Goal: Task Accomplishment & Management: Complete application form

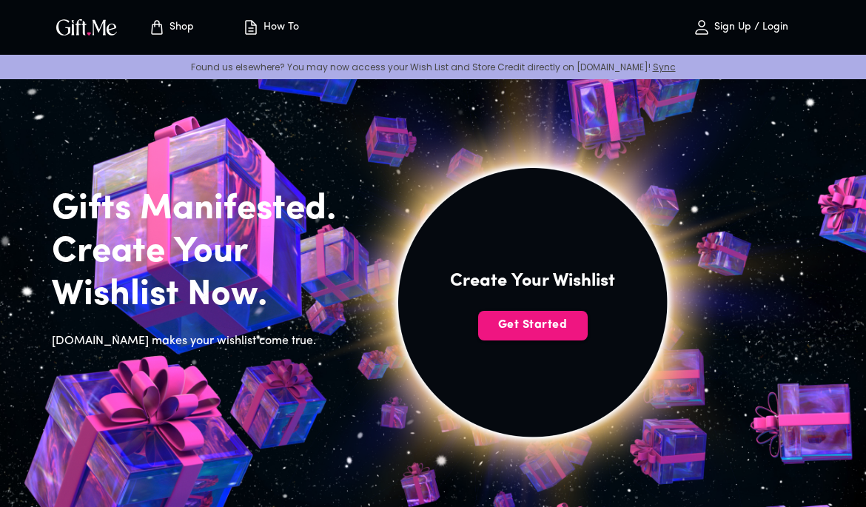
click at [559, 326] on span "Get Started" at bounding box center [532, 325] width 109 height 16
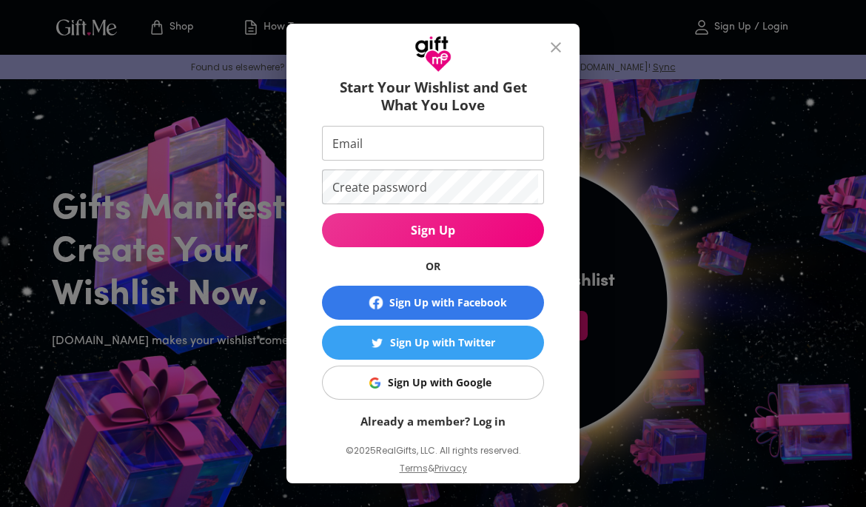
scroll to position [41, 0]
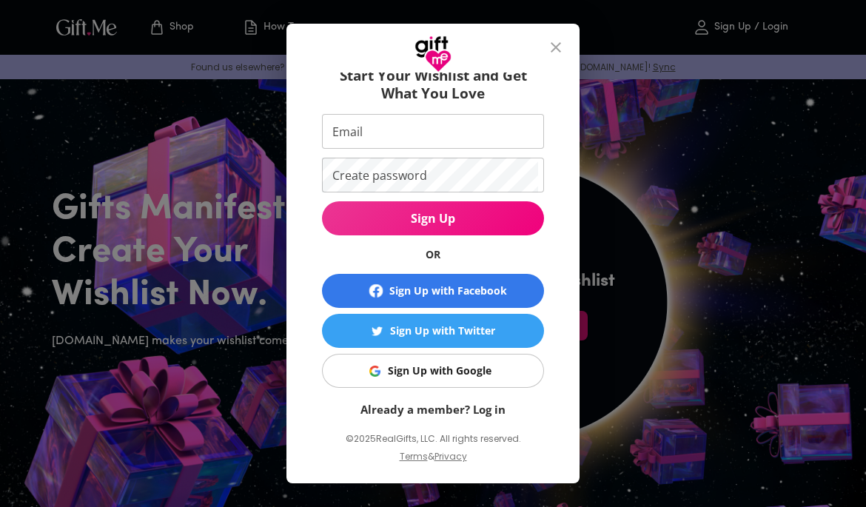
click at [508, 132] on input "Email" at bounding box center [430, 131] width 216 height 35
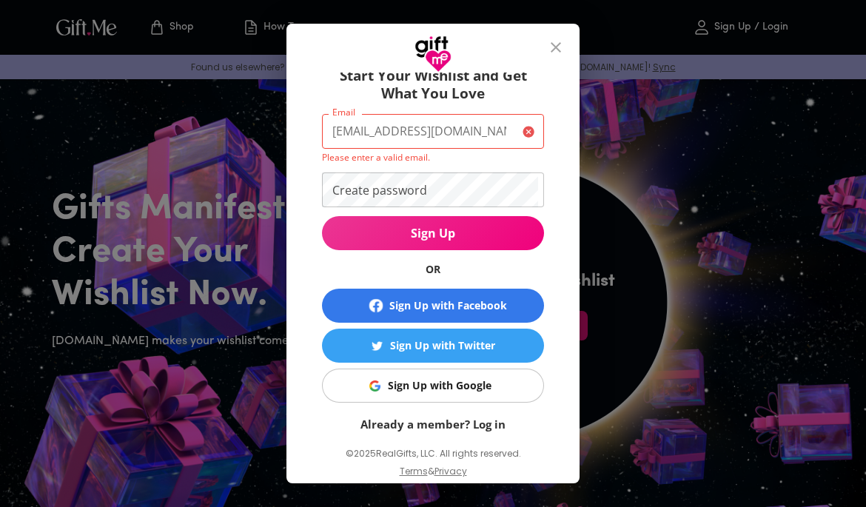
type input "[EMAIL_ADDRESS][DOMAIN_NAME]"
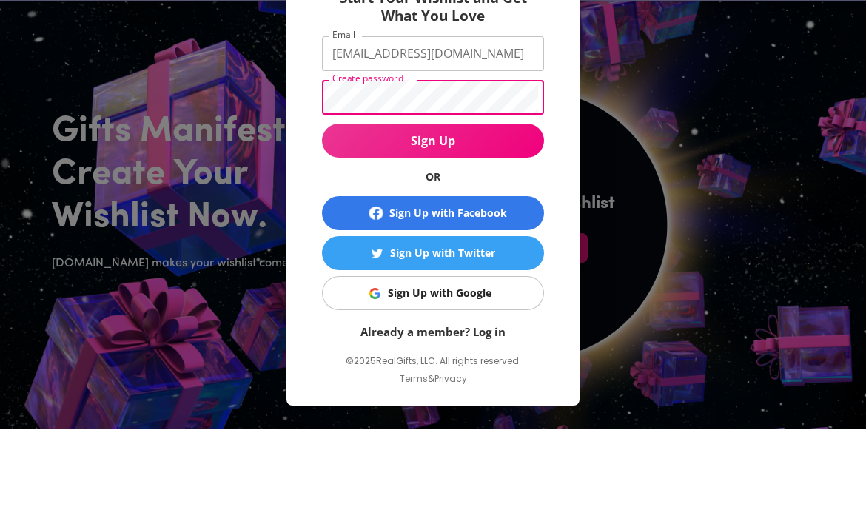
click at [494, 210] on span "Sign Up" at bounding box center [433, 218] width 222 height 16
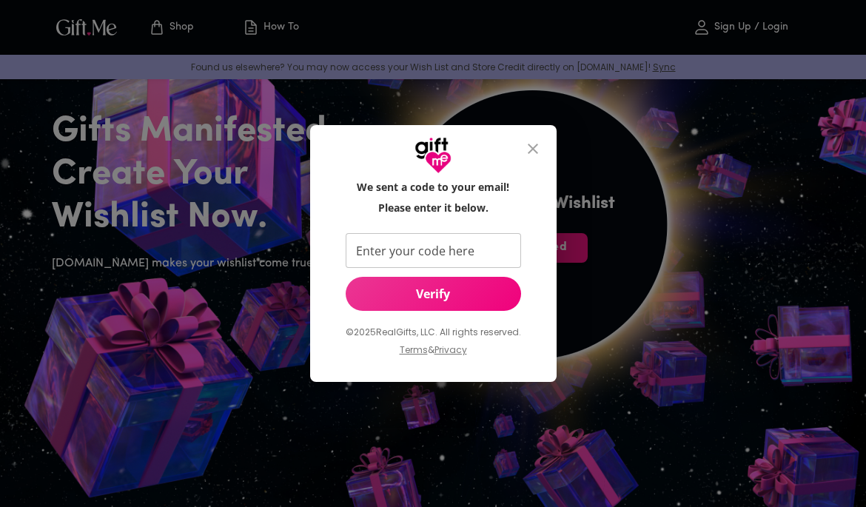
scroll to position [0, 0]
click at [476, 242] on input "Enter your code here" at bounding box center [429, 250] width 169 height 35
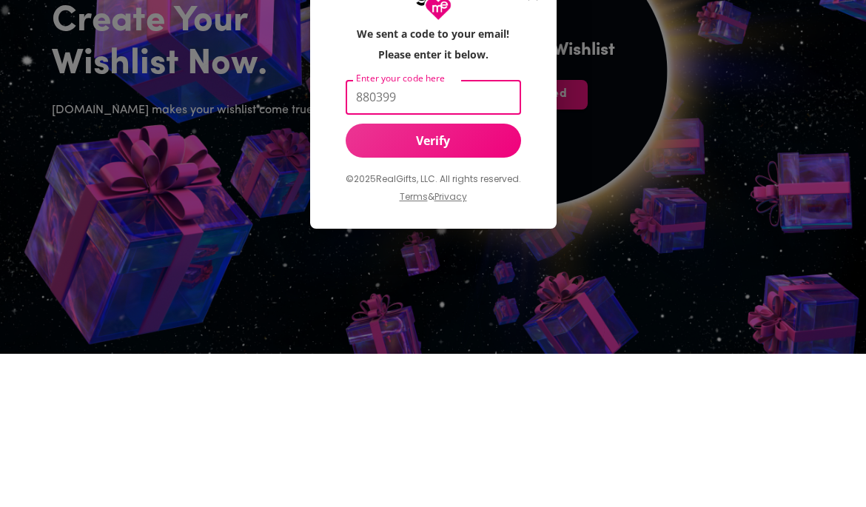
type input "880399"
click at [476, 286] on span "Verify" at bounding box center [432, 294] width 175 height 16
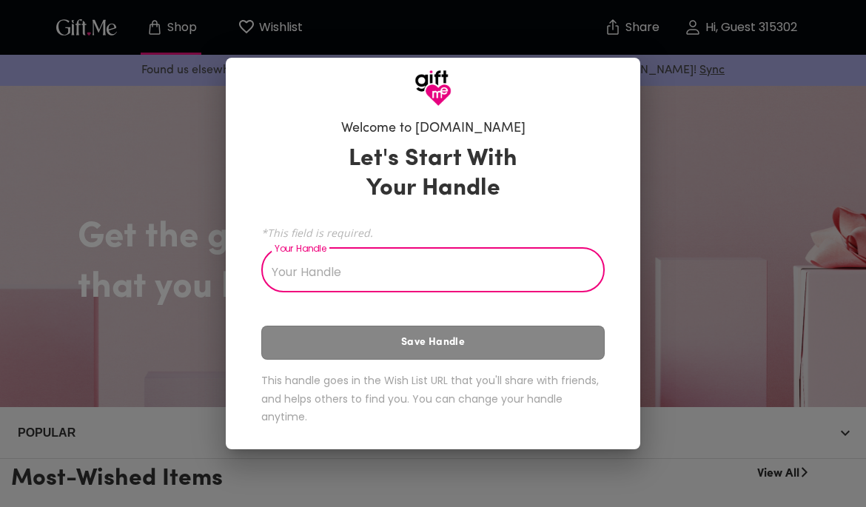
click at [479, 282] on input "Your Handle" at bounding box center [424, 271] width 327 height 41
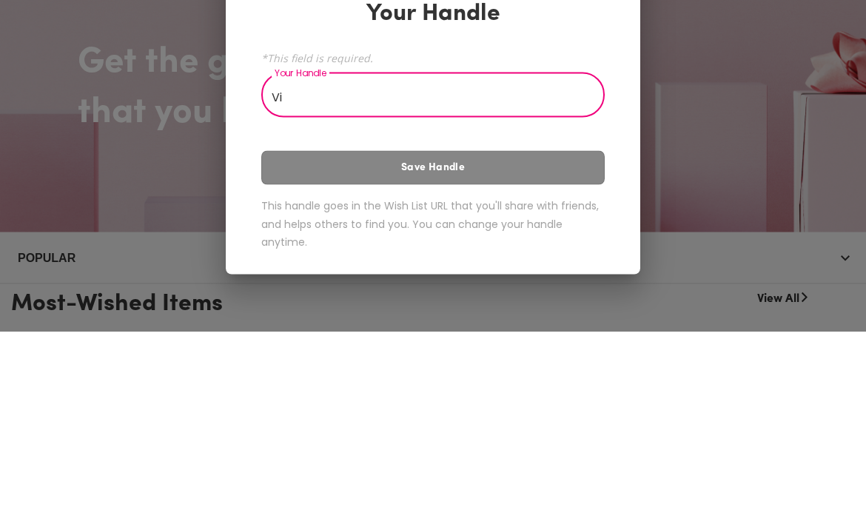
type input "Vi"
click at [522, 178] on div "Let's Start With Your Handle *This field is required. Your Handle Vi Your Handl…" at bounding box center [432, 288] width 343 height 300
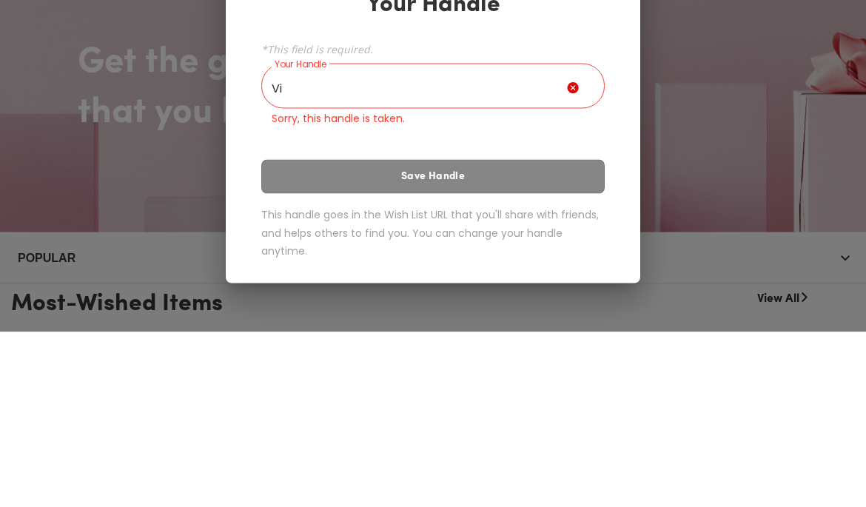
scroll to position [175, 0]
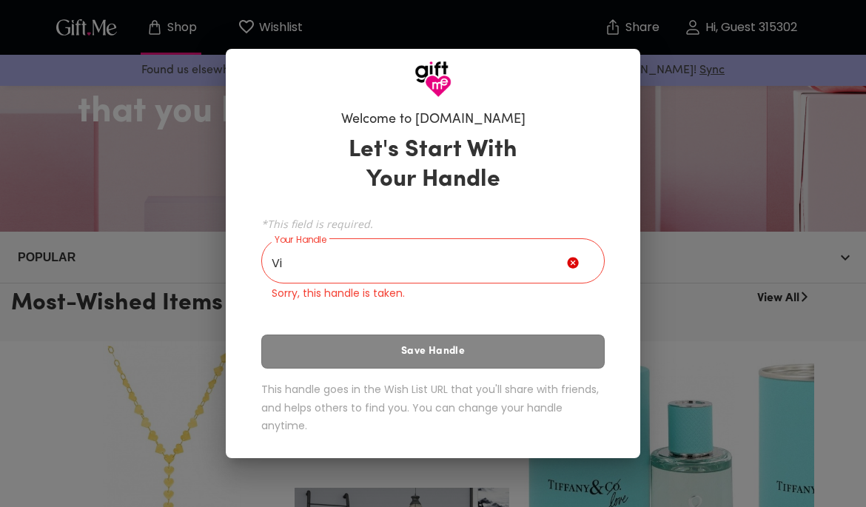
click at [758, 87] on div "Welcome to Gift.me Let's Start With Your Handle *This field is required. Your H…" at bounding box center [433, 253] width 866 height 507
click at [441, 32] on div "Welcome to Gift.me Let's Start With Your Handle *This field is required. Your H…" at bounding box center [433, 253] width 866 height 507
